Goal: Information Seeking & Learning: Learn about a topic

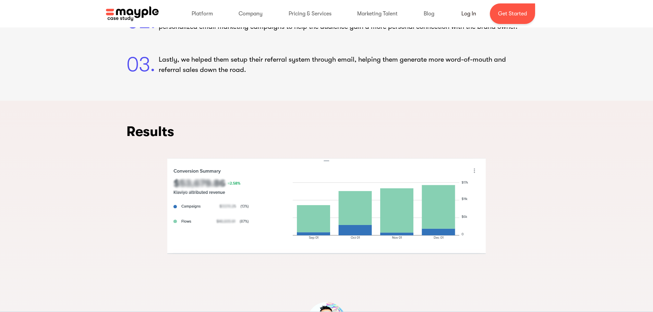
scroll to position [865, 0]
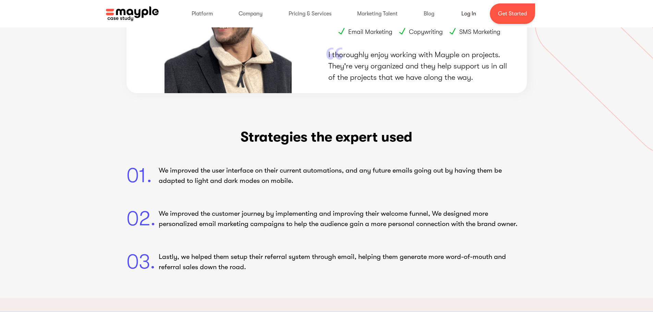
scroll to position [678, 0]
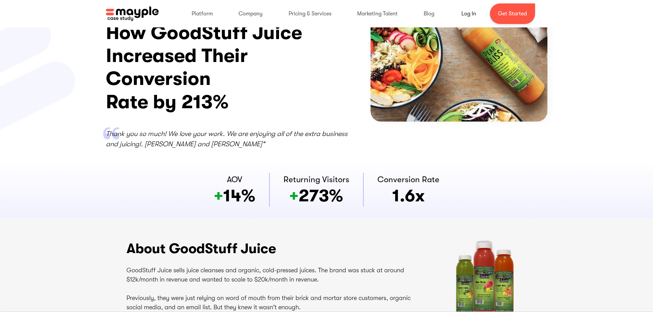
scroll to position [16, 0]
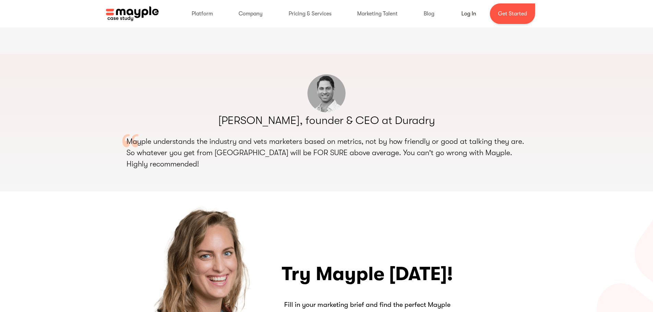
scroll to position [939, 0]
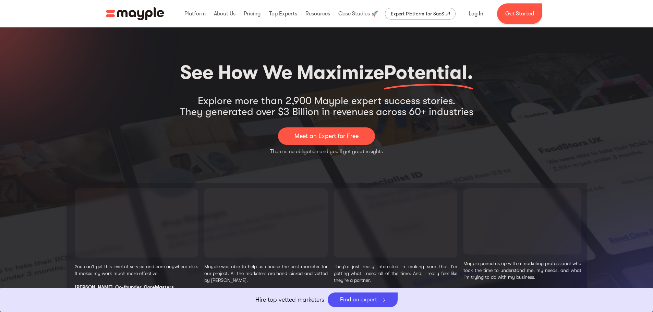
select select "Travel & Leisure"
select select "Email Marketing"
